Goal: Task Accomplishment & Management: Complete application form

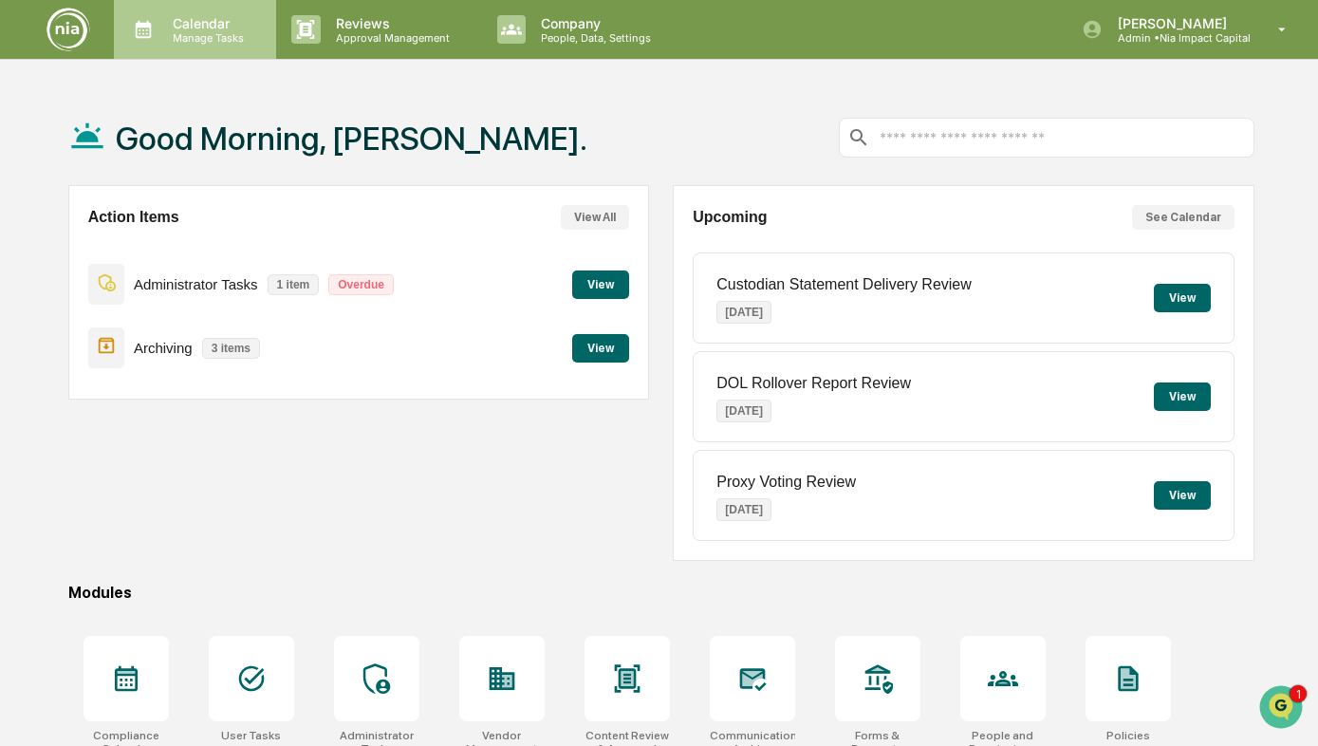
click at [177, 34] on p "Manage Tasks" at bounding box center [205, 37] width 96 height 13
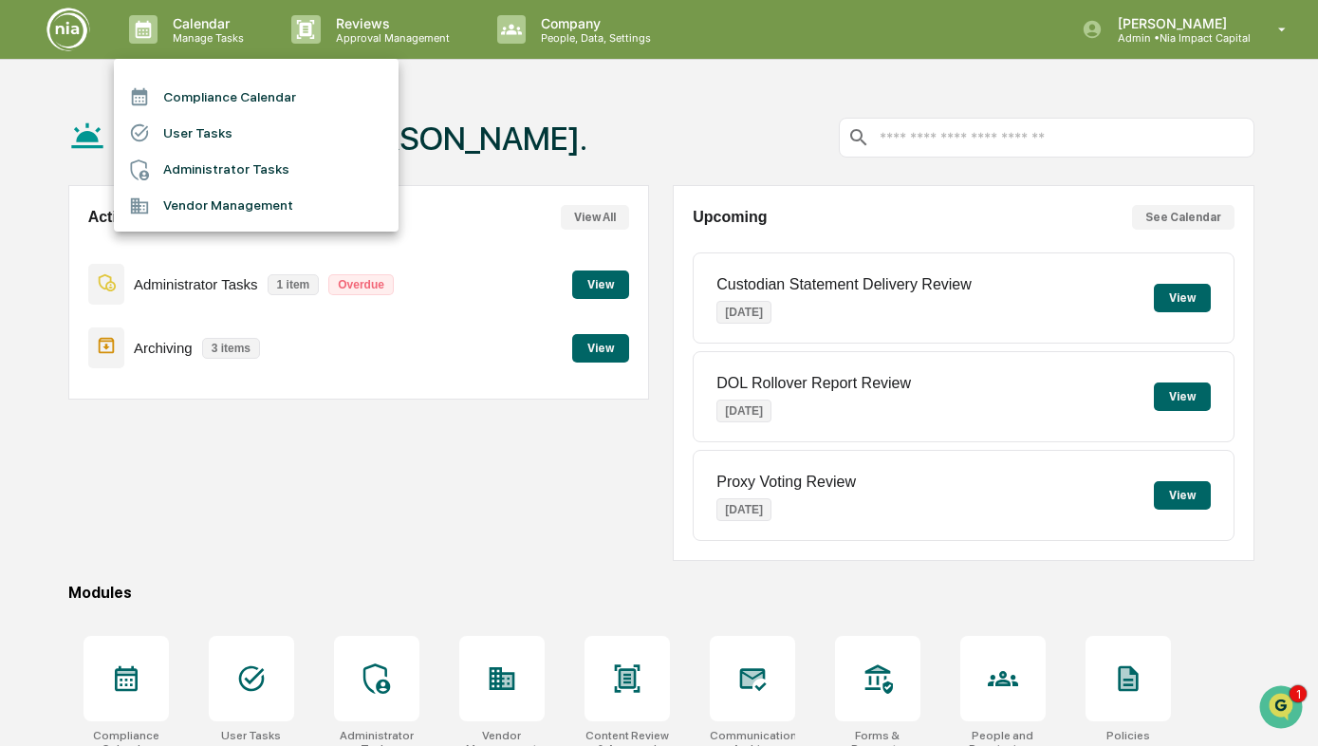
click at [410, 32] on div at bounding box center [659, 373] width 1318 height 746
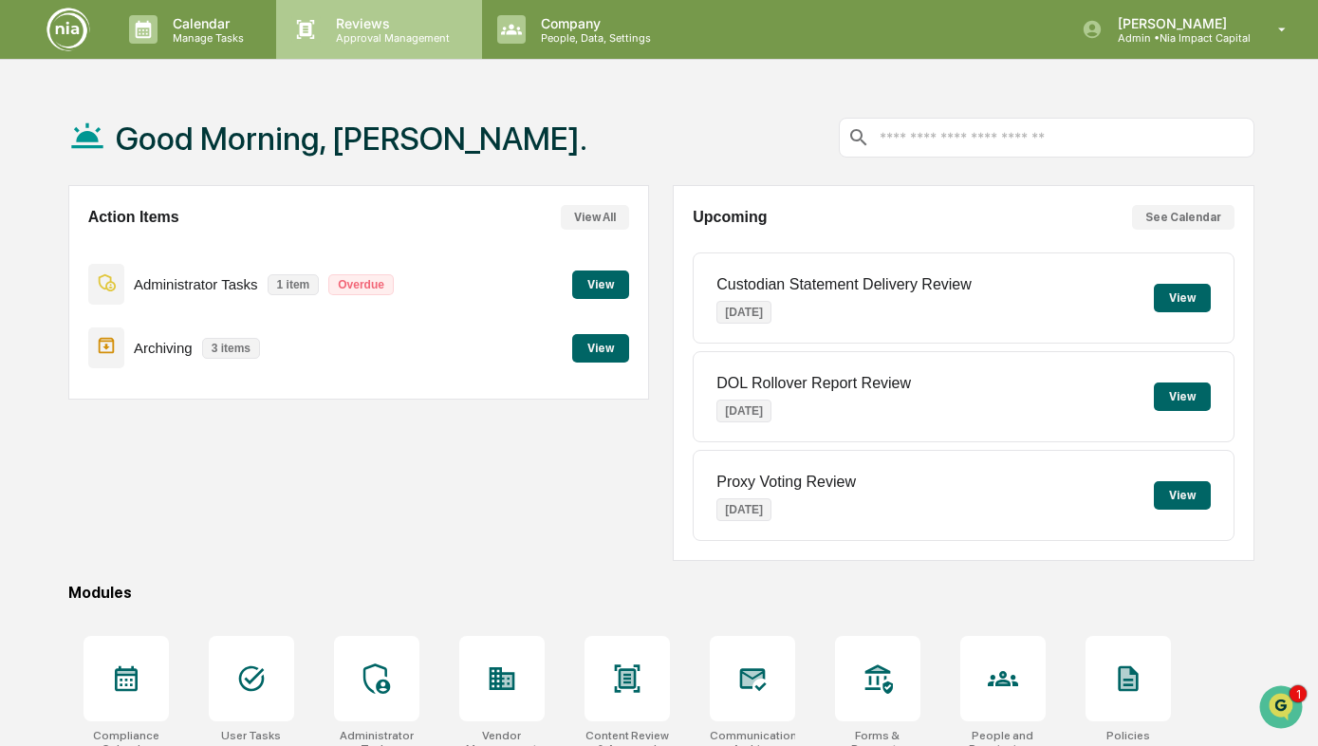
click at [393, 32] on p "Approval Management" at bounding box center [390, 37] width 139 height 13
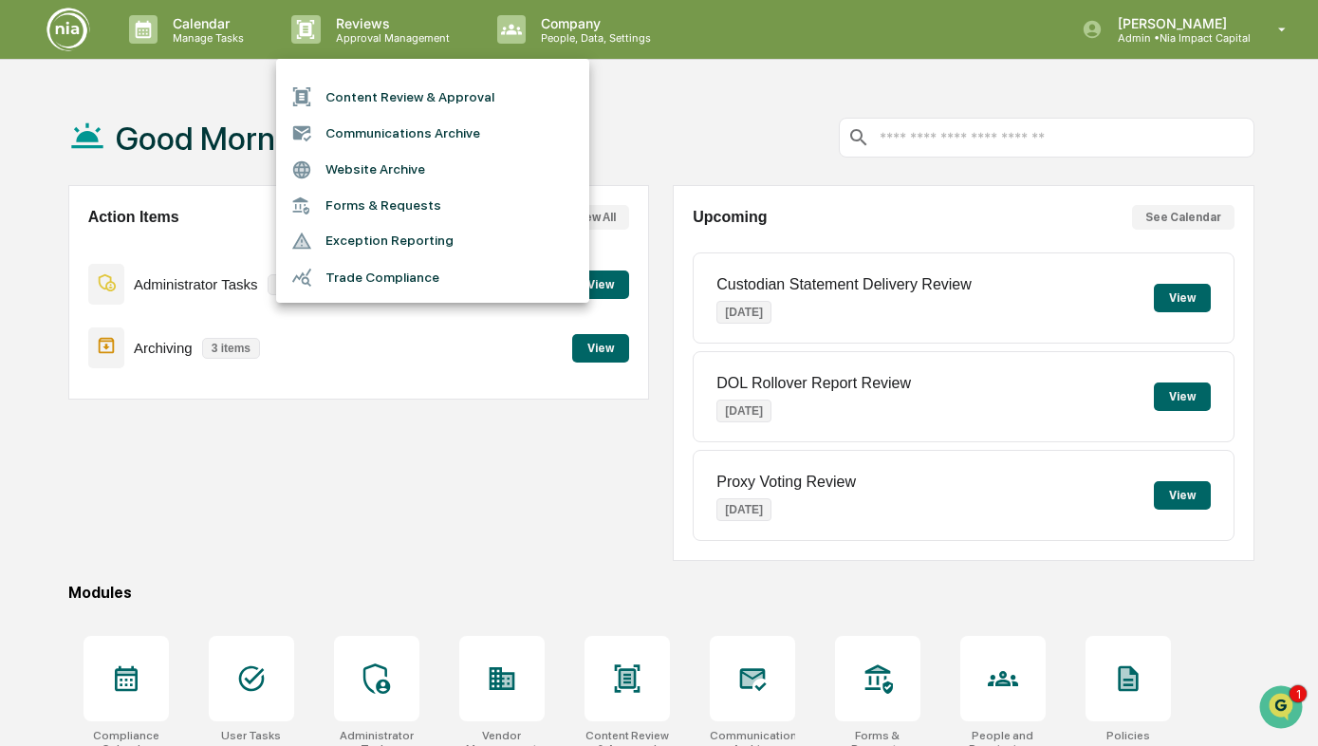
click at [419, 107] on li "Content Review & Approval" at bounding box center [432, 97] width 313 height 36
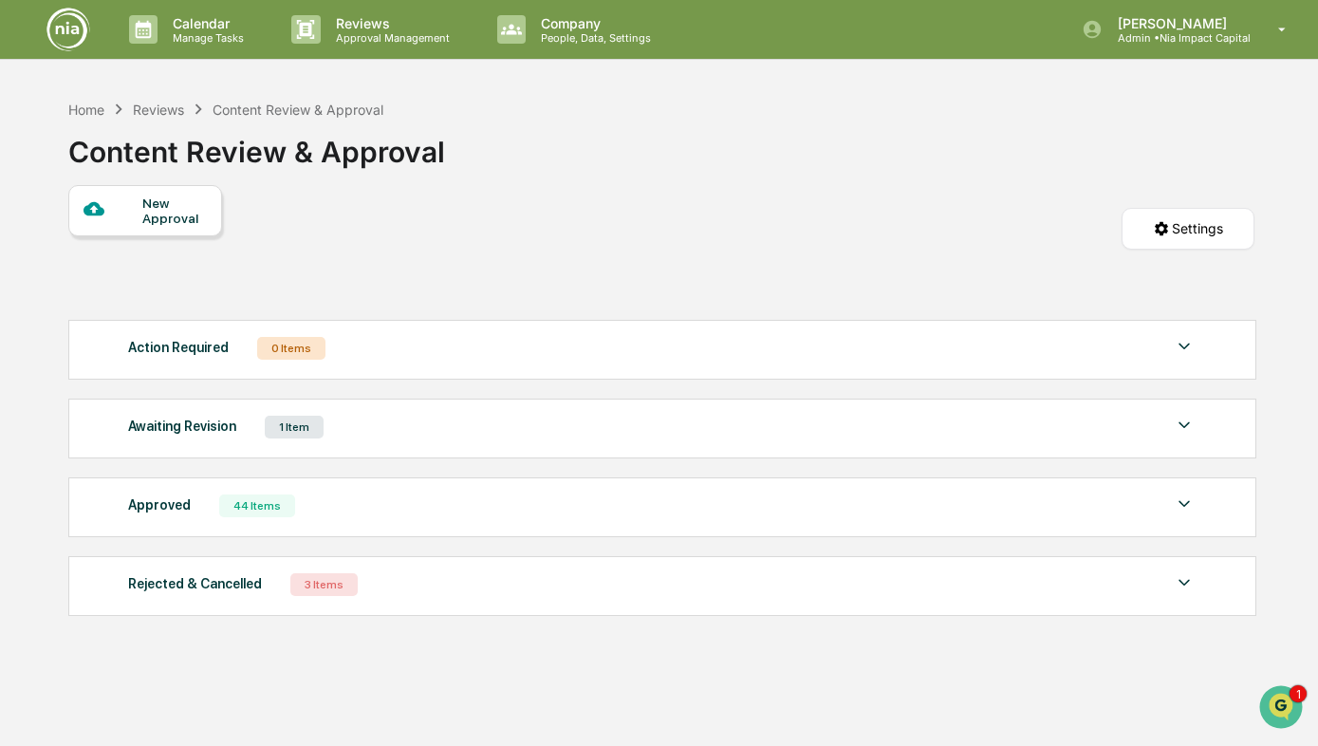
click at [608, 434] on div "Awaiting Revision 1 Item" at bounding box center [661, 427] width 1067 height 27
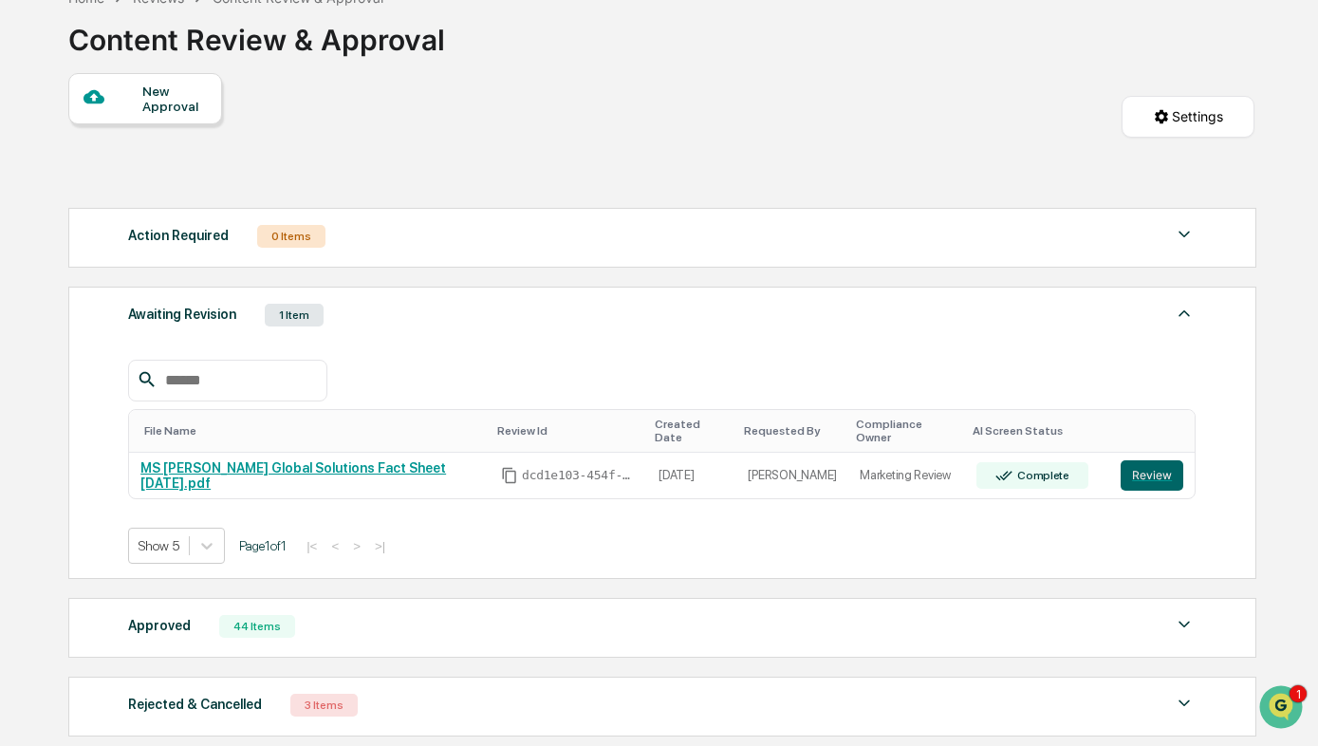
scroll to position [218, 0]
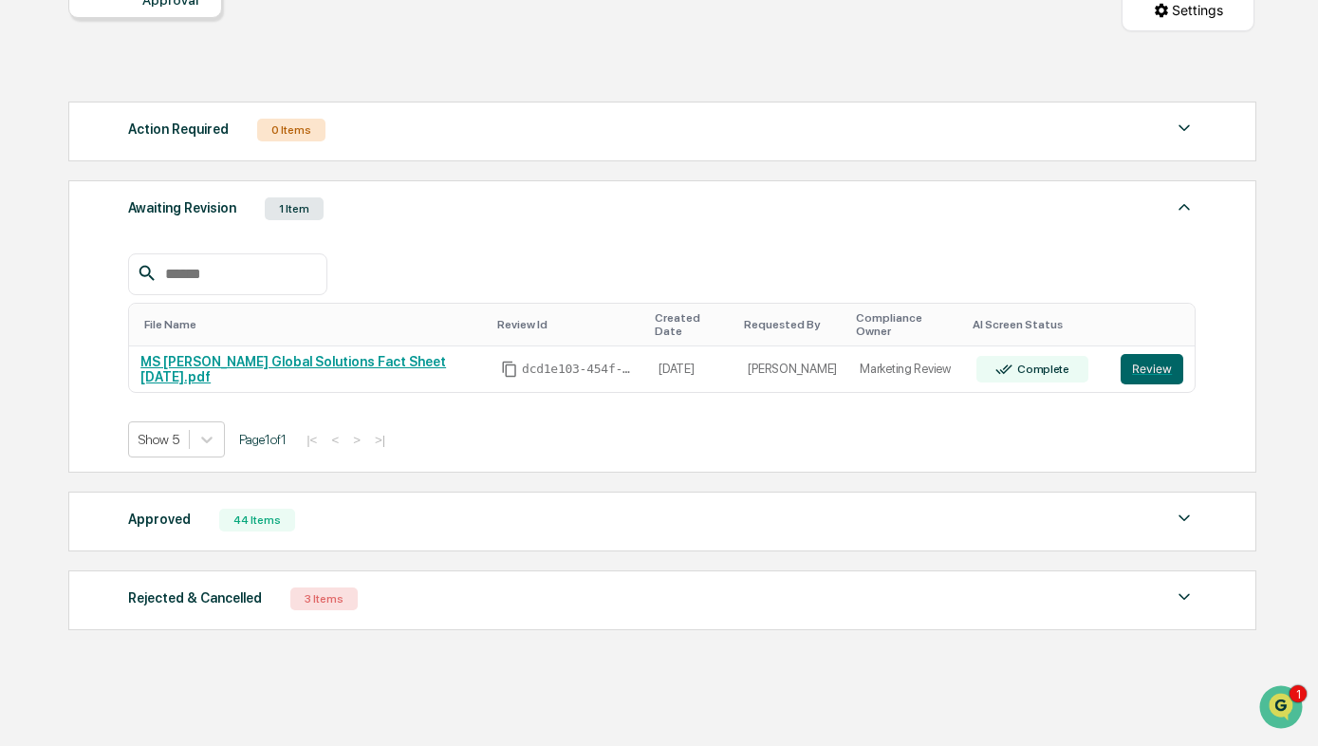
click at [590, 507] on div "Approved 44 Items" at bounding box center [661, 520] width 1067 height 27
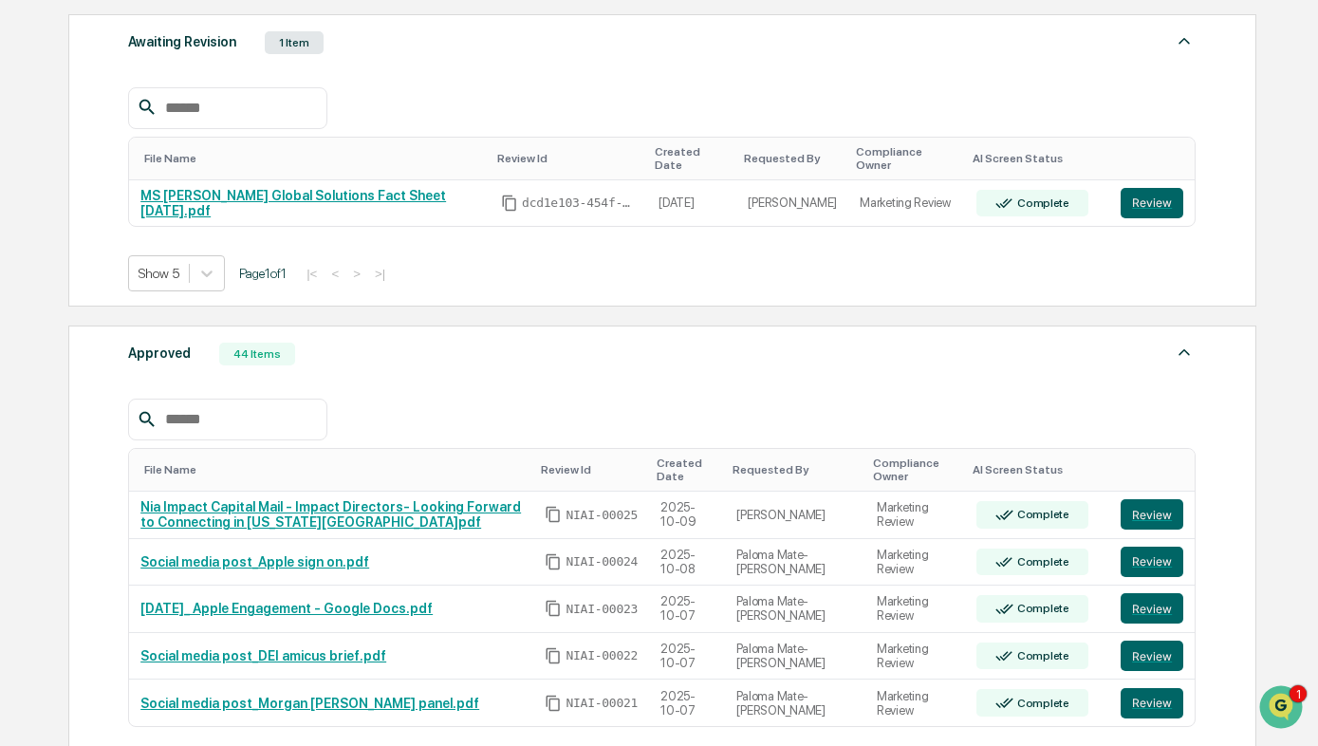
scroll to position [0, 0]
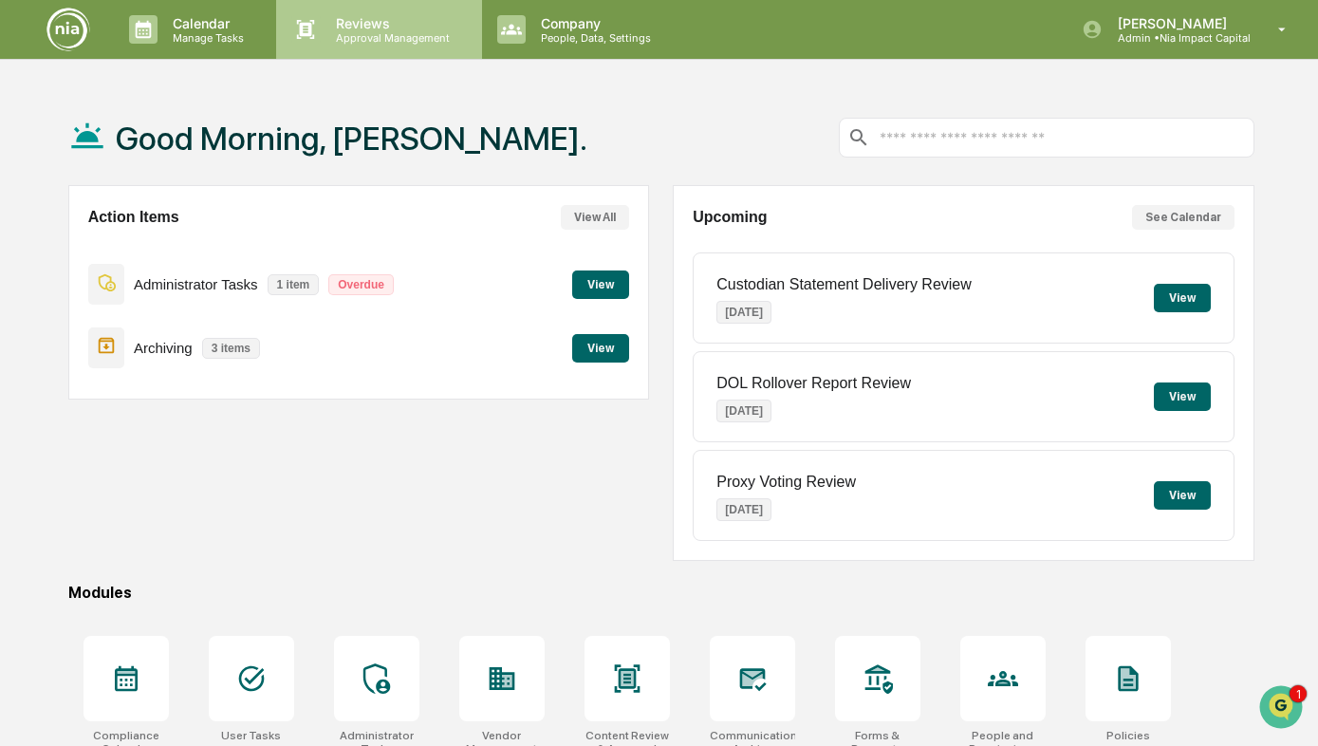
click at [358, 42] on p "Approval Management" at bounding box center [390, 37] width 139 height 13
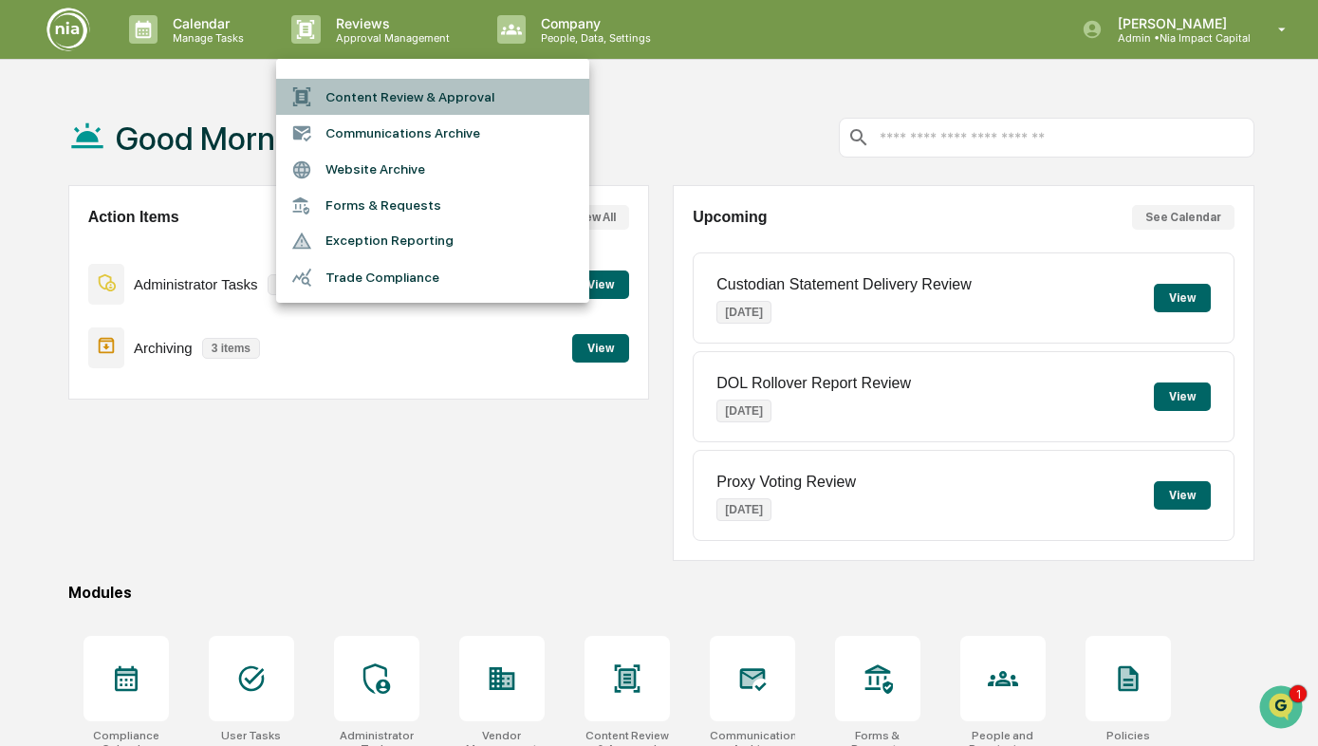
click at [347, 92] on li "Content Review & Approval" at bounding box center [432, 97] width 313 height 36
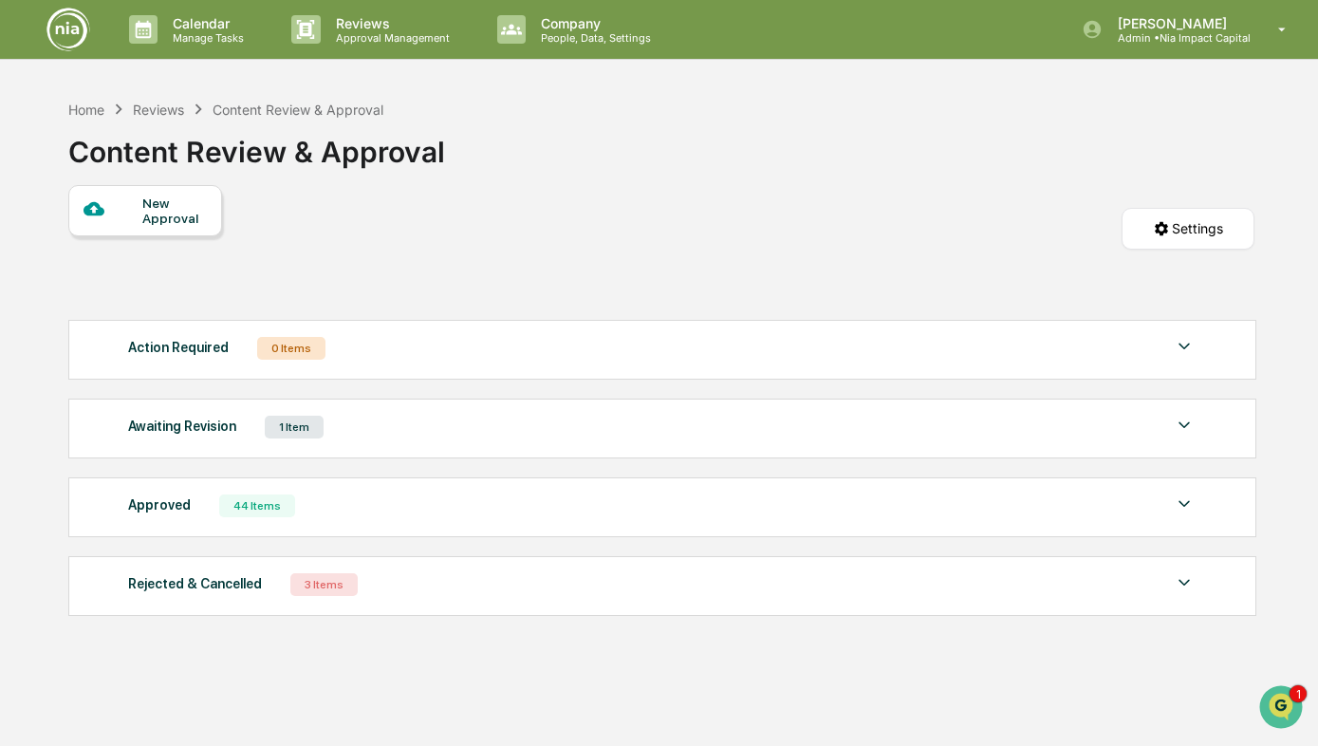
click at [145, 209] on div "New Approval" at bounding box center [174, 210] width 64 height 30
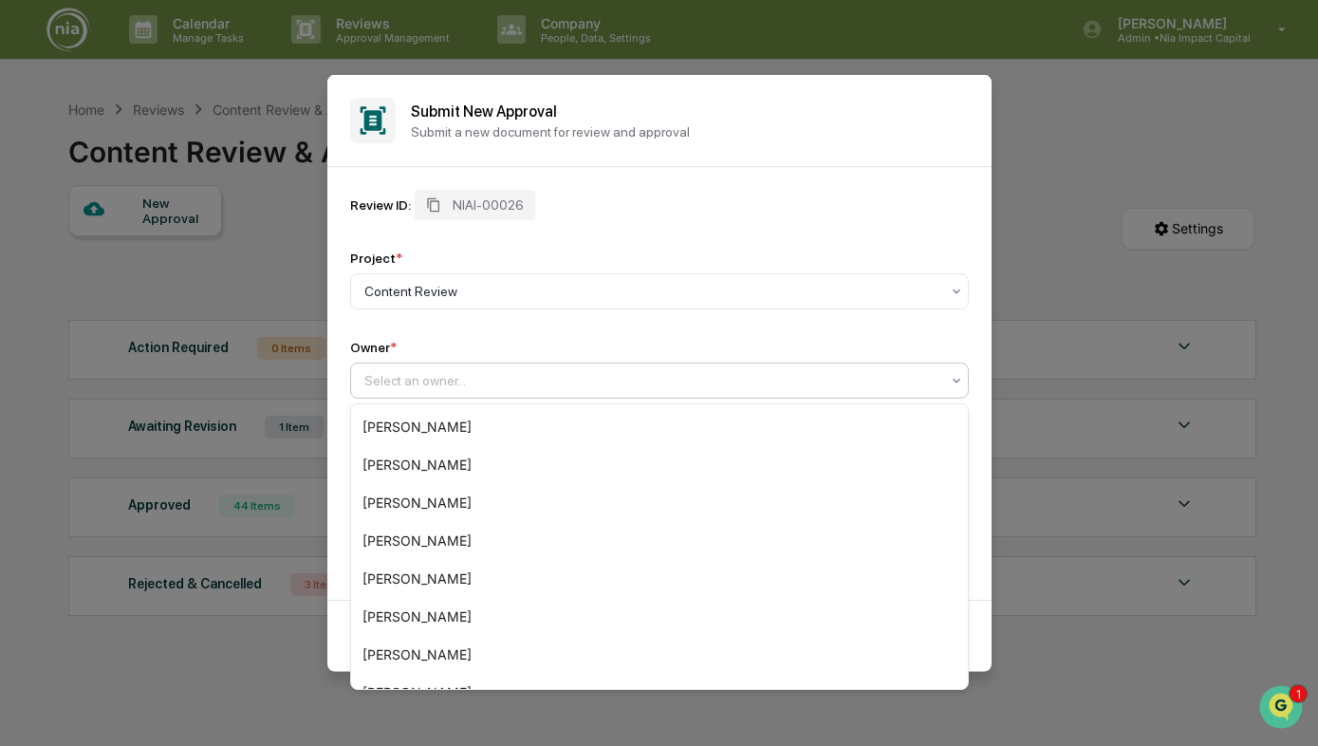
click at [468, 373] on div at bounding box center [651, 380] width 575 height 19
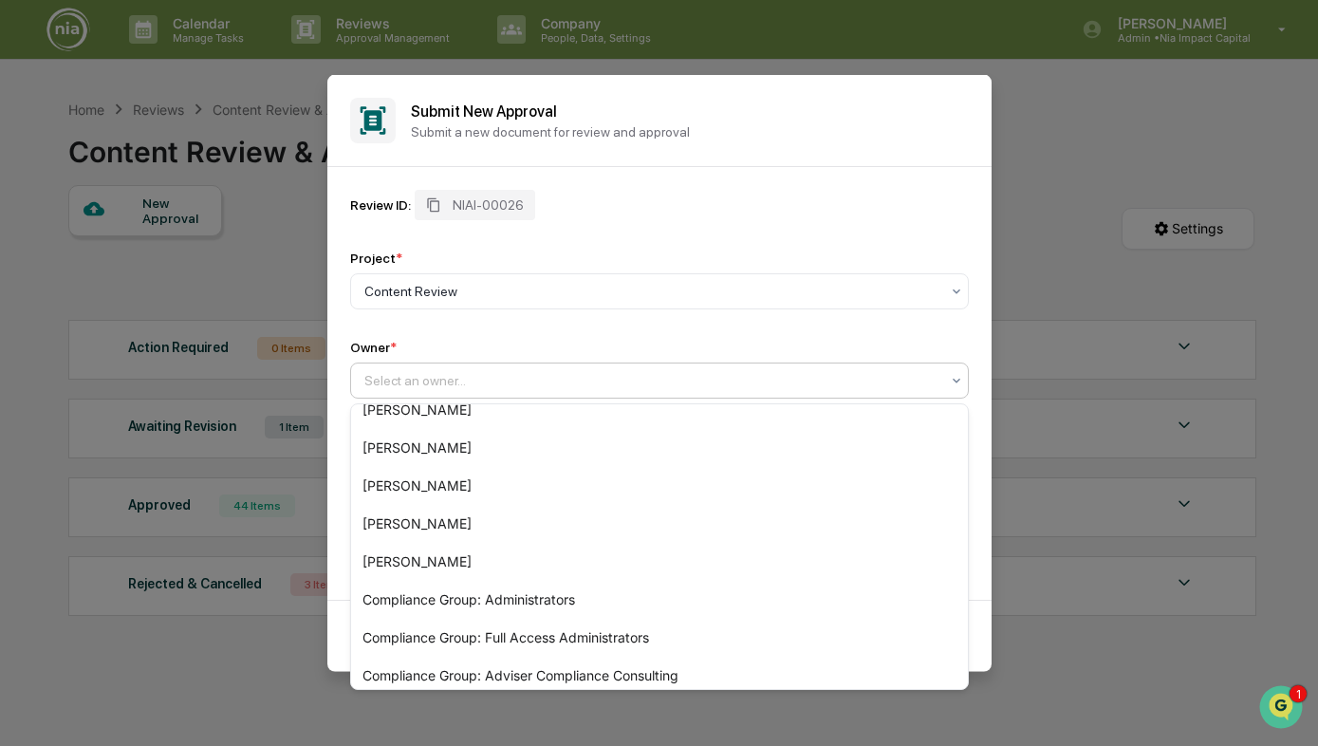
scroll to position [292, 0]
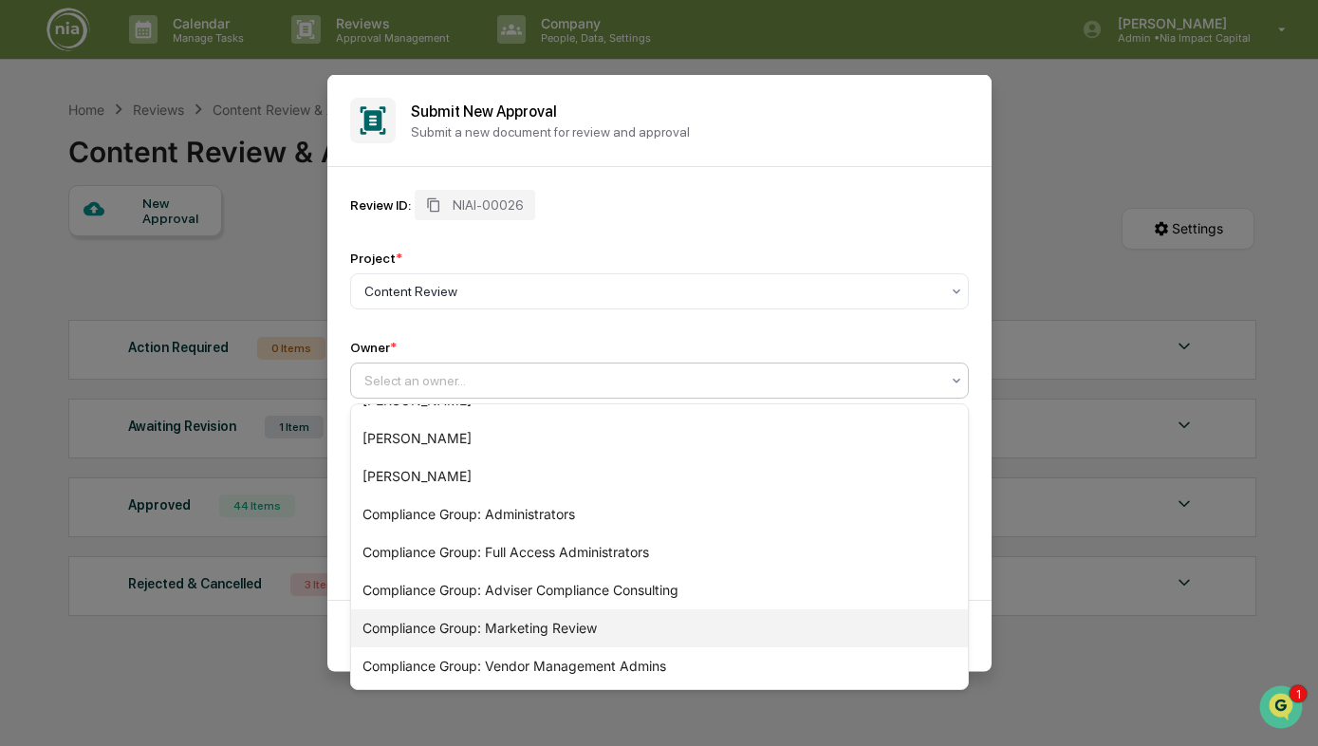
click at [470, 618] on div "Compliance Group: Marketing Review" at bounding box center [659, 628] width 617 height 38
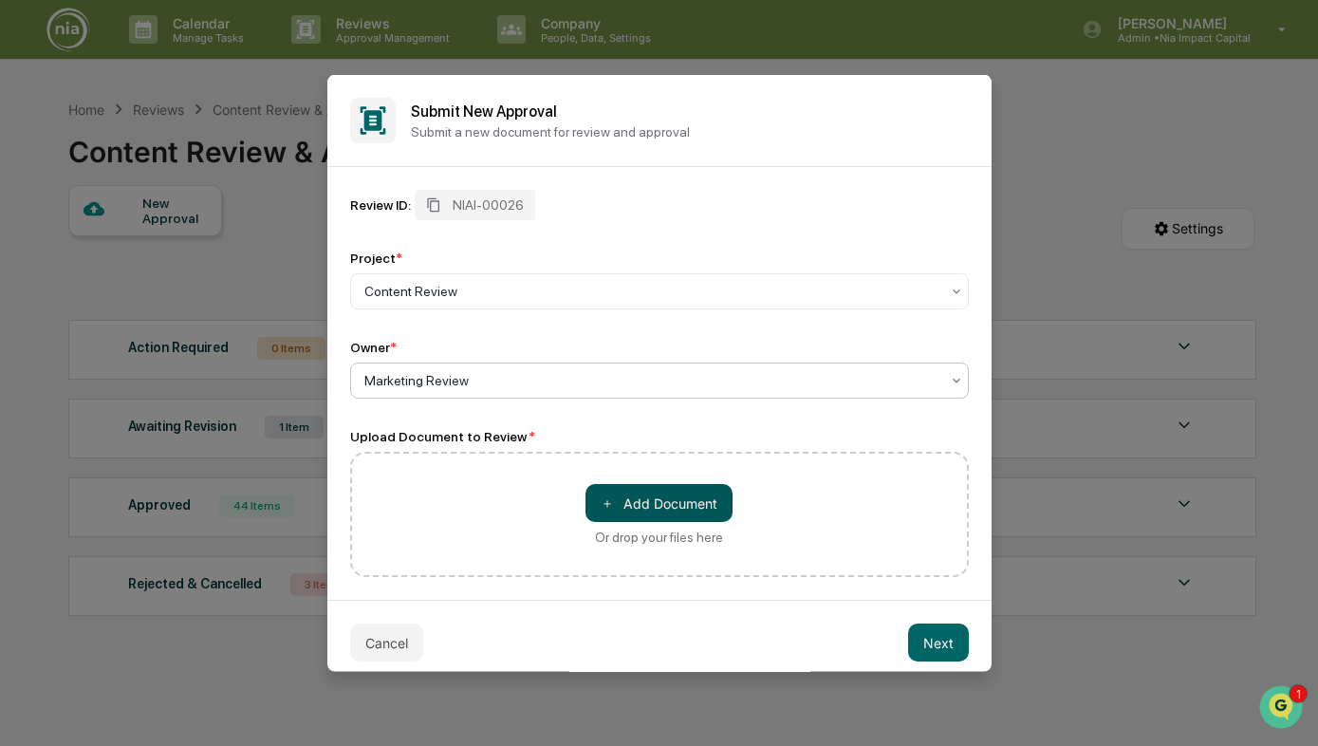
click at [619, 508] on button "＋ Add Document" at bounding box center [658, 503] width 147 height 38
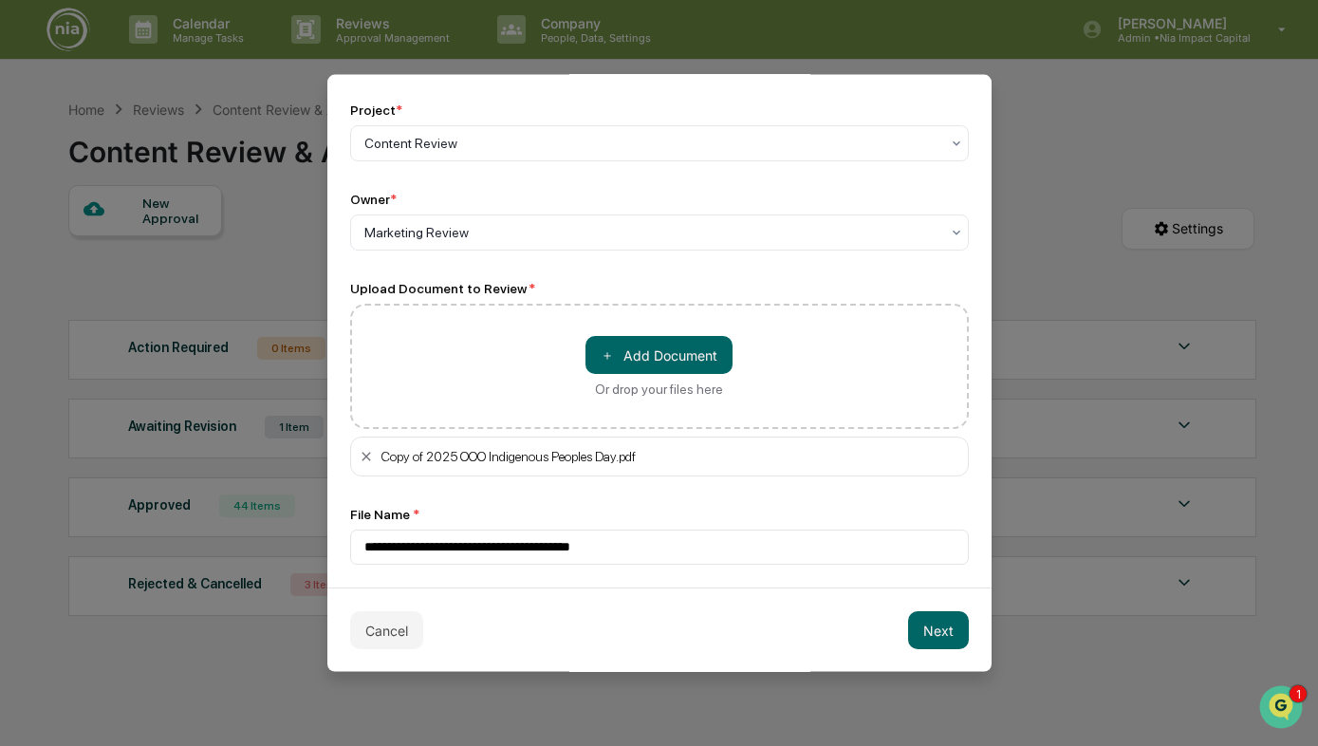
scroll to position [0, 0]
click at [940, 630] on button "Next" at bounding box center [938, 630] width 61 height 38
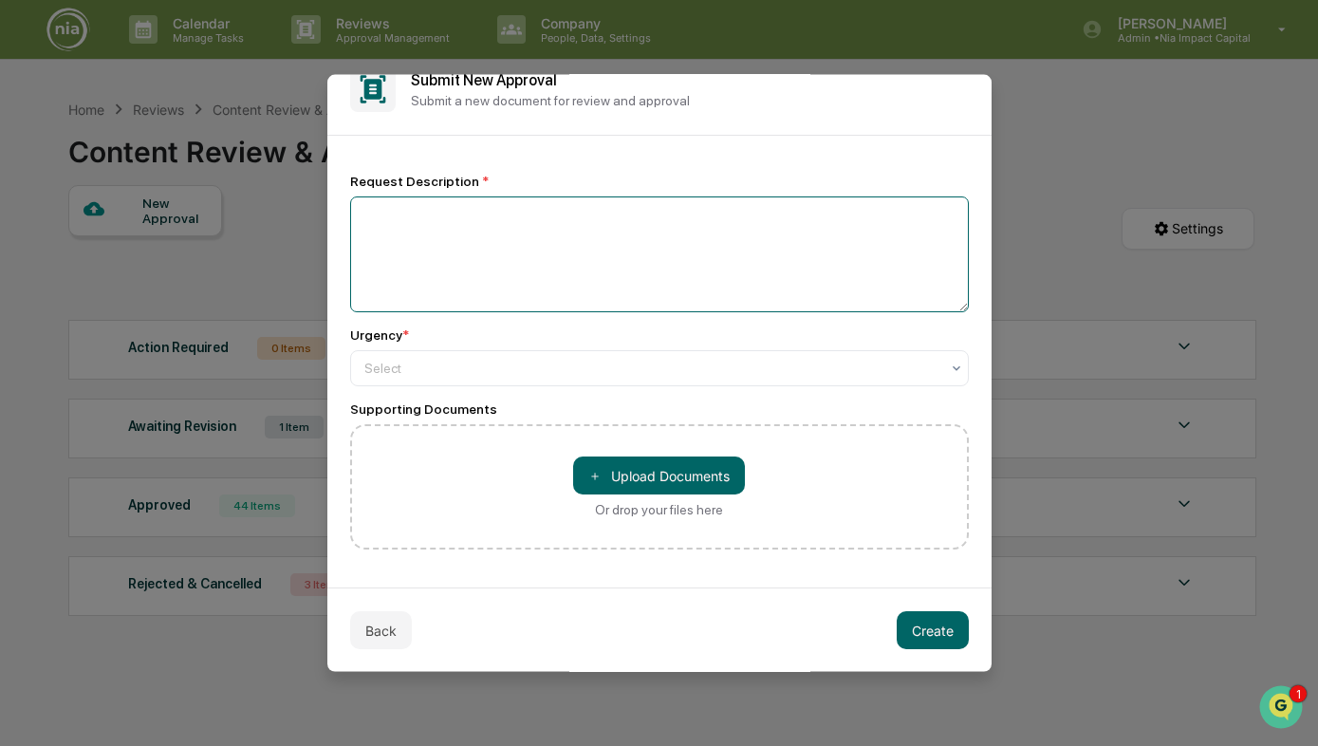
click at [664, 276] on textarea at bounding box center [659, 254] width 619 height 116
drag, startPoint x: 649, startPoint y: 213, endPoint x: 452, endPoint y: 214, distance: 197.3
click at [452, 214] on textarea "**********" at bounding box center [659, 254] width 619 height 116
type textarea "*"
type textarea "**********"
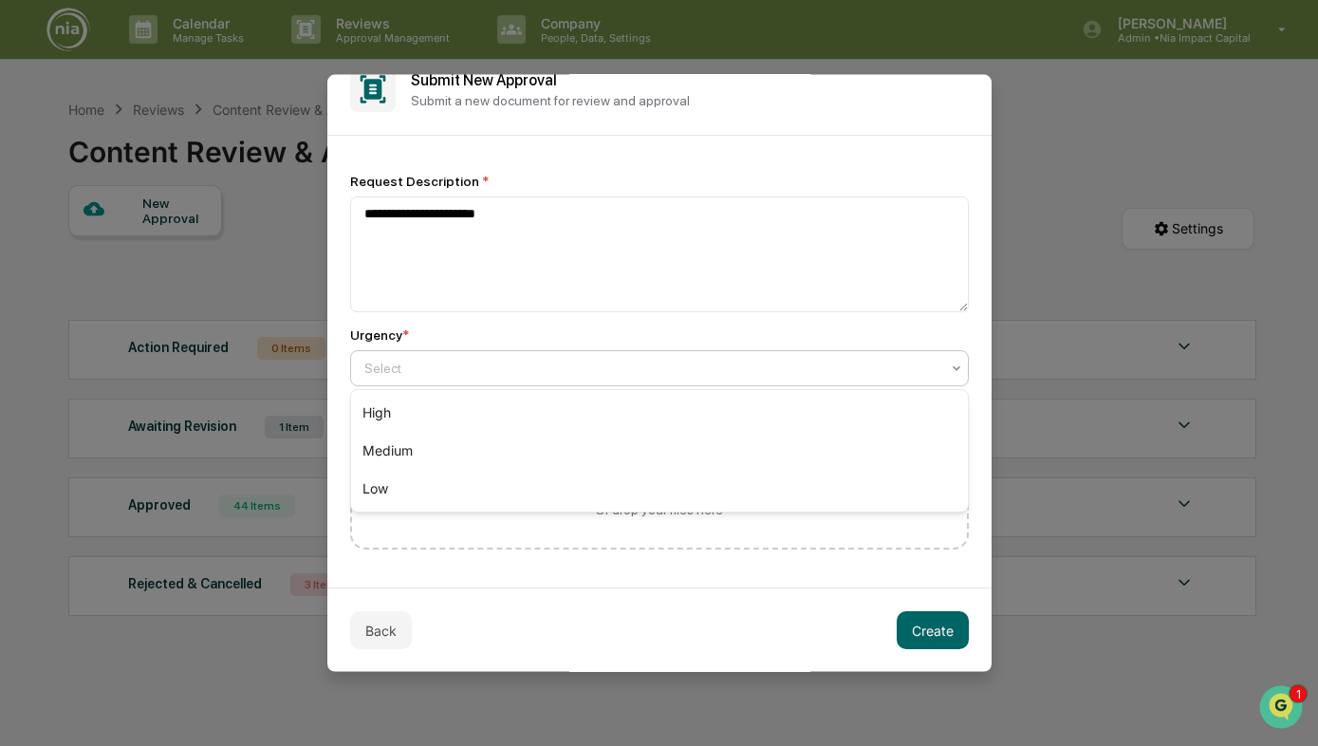
click at [605, 374] on div at bounding box center [651, 368] width 575 height 19
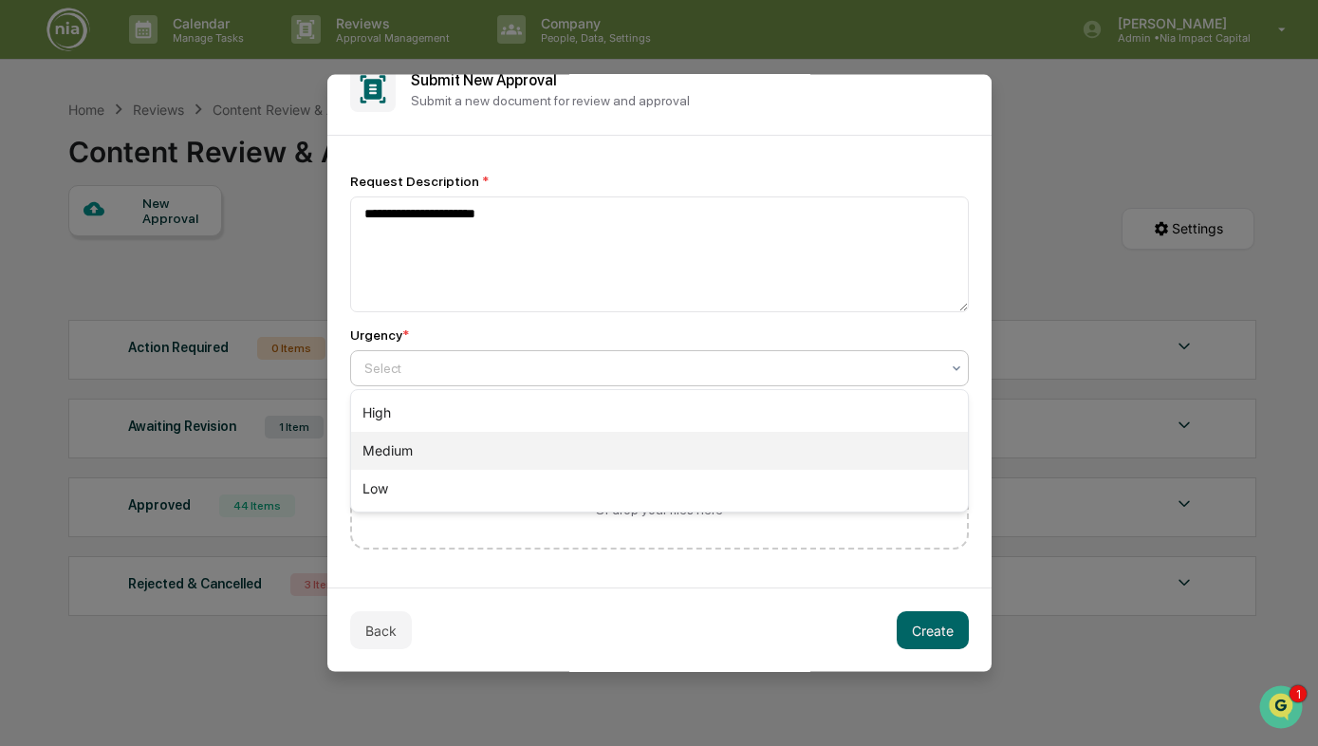
click at [488, 455] on div "Medium" at bounding box center [659, 451] width 617 height 38
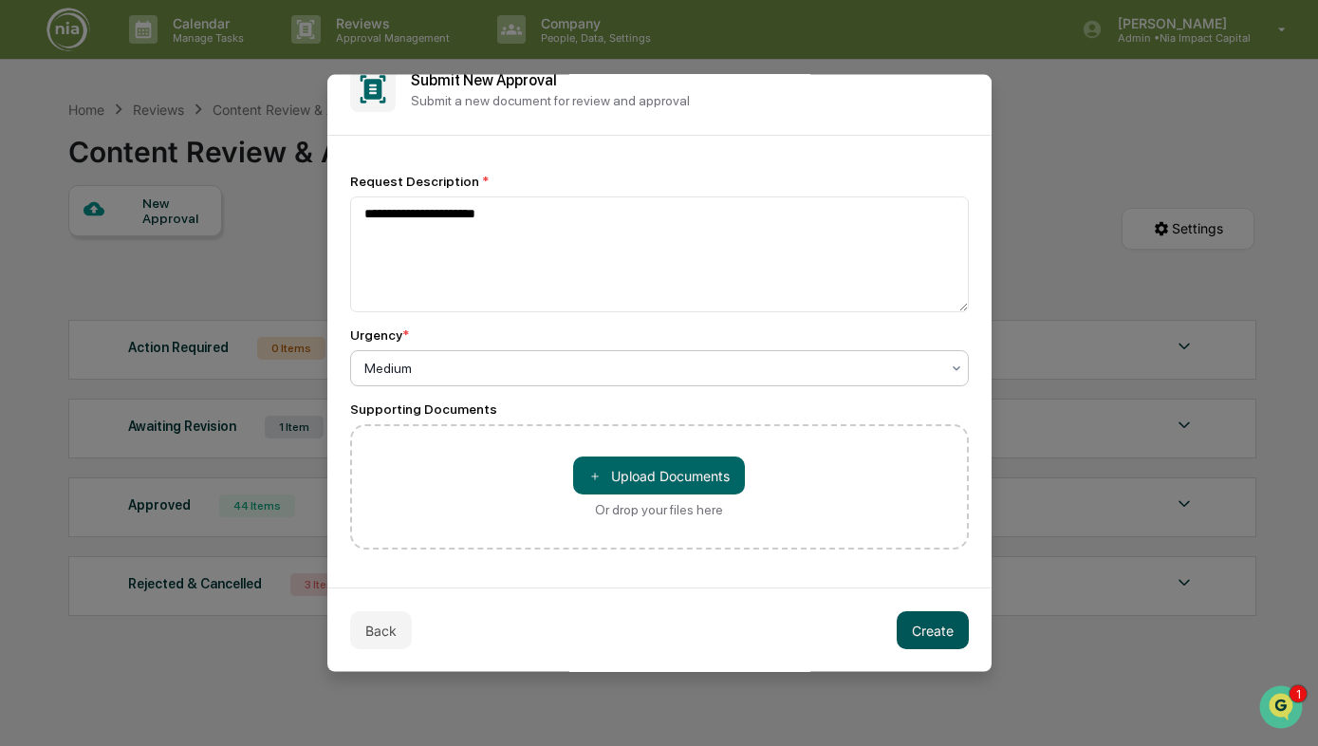
click at [935, 629] on button "Create" at bounding box center [933, 630] width 72 height 38
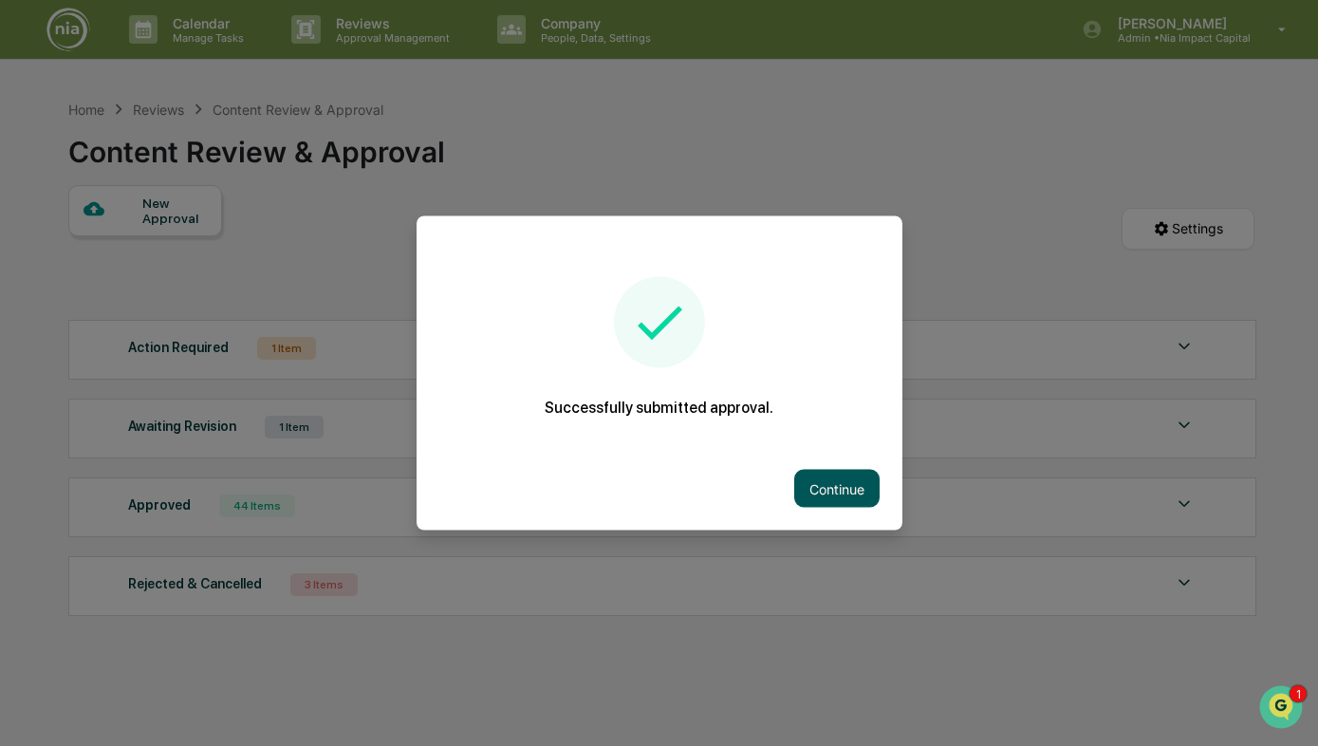
click at [818, 486] on button "Continue" at bounding box center [836, 489] width 85 height 38
